Goal: Information Seeking & Learning: Learn about a topic

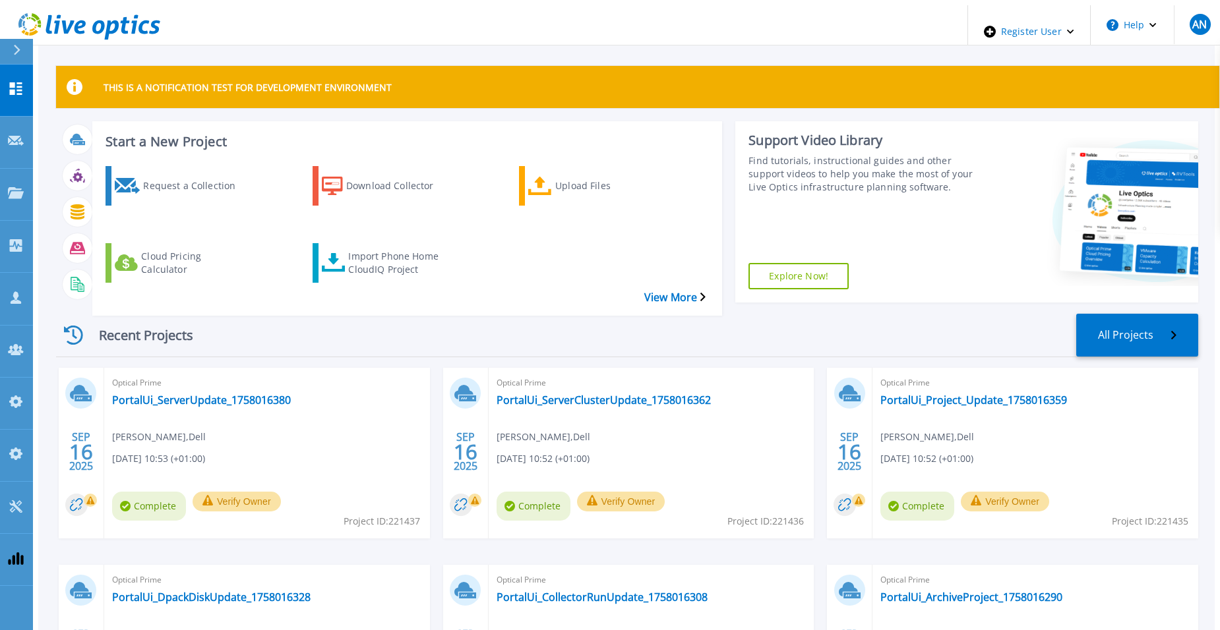
click at [437, 334] on div "Recent Projects All Projects [DATE] Optical Prime PortalUi_ServerUpdate_1758016…" at bounding box center [627, 538] width 1142 height 470
click at [431, 368] on div "SEP 16 2025 Optical Prime PortalUi_ServerUpdate_1758016380 Anthony Nyhan , Dell…" at bounding box center [621, 565] width 1153 height 394
click at [235, 394] on link "PortalUi_ServerUpdate_1758016380" at bounding box center [201, 400] width 179 height 13
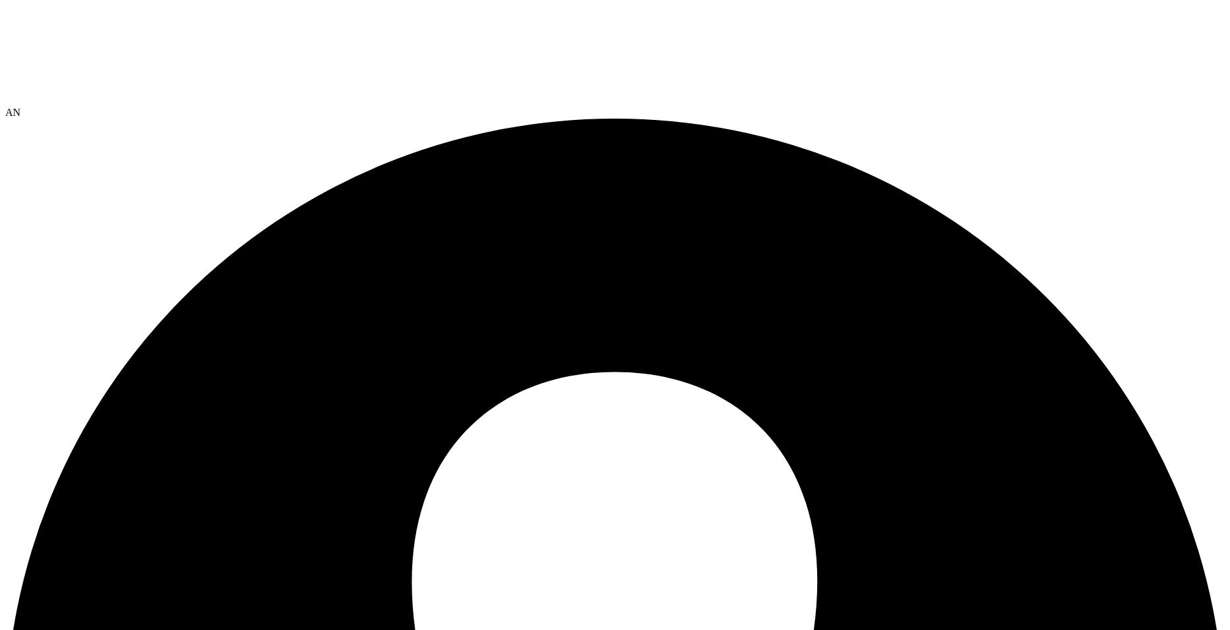
select select "USEast"
select select "USD"
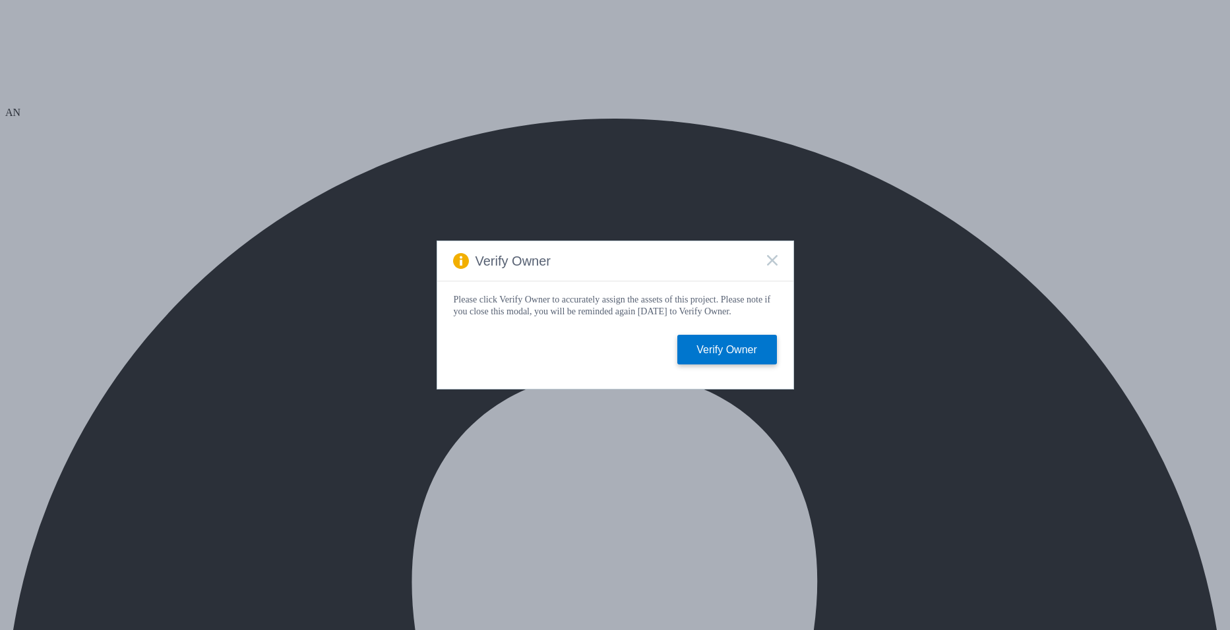
click at [164, 92] on div "Verify Owner Please click Verify Owner to accurately assign the assets of this …" at bounding box center [615, 315] width 1230 height 630
select select "USEast"
select select "USD"
click at [774, 255] on rect at bounding box center [771, 260] width 11 height 11
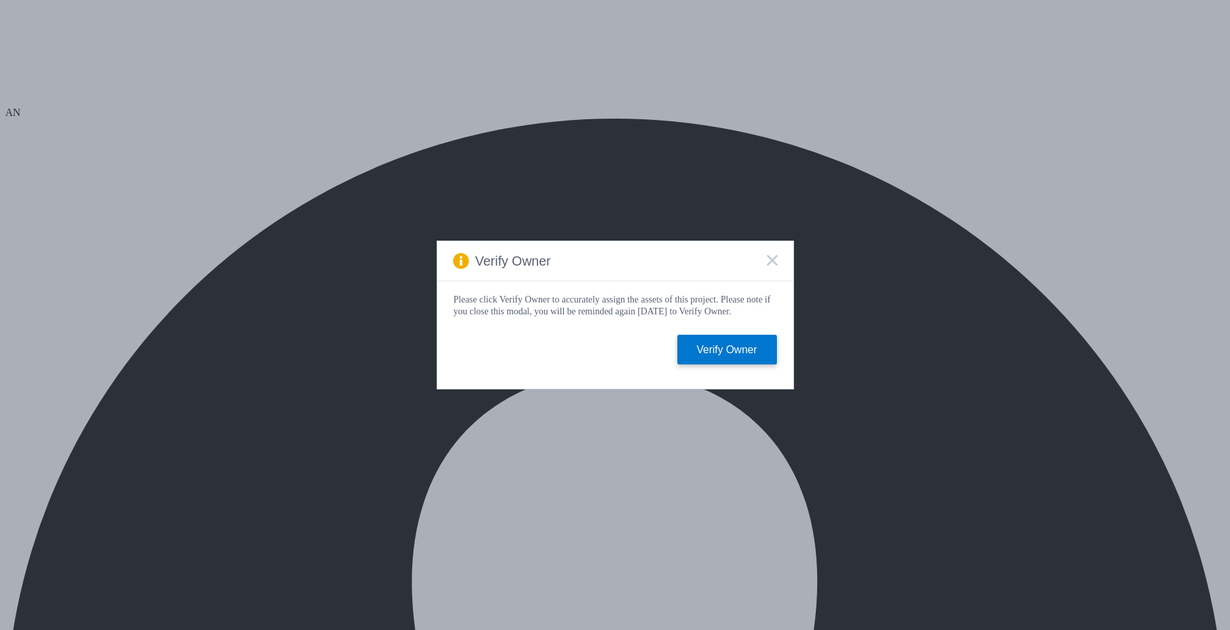
select select "[GEOGRAPHIC_DATA]"
click at [771, 257] on rect at bounding box center [771, 260] width 11 height 11
